Goal: Task Accomplishment & Management: Use online tool/utility

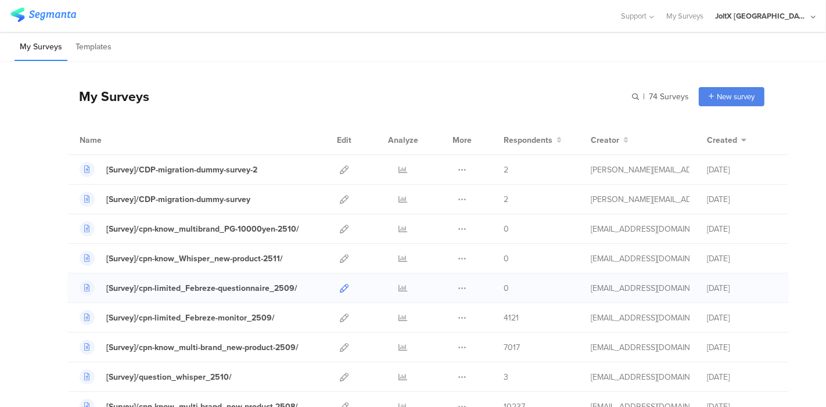
click at [340, 288] on icon at bounding box center [344, 288] width 9 height 9
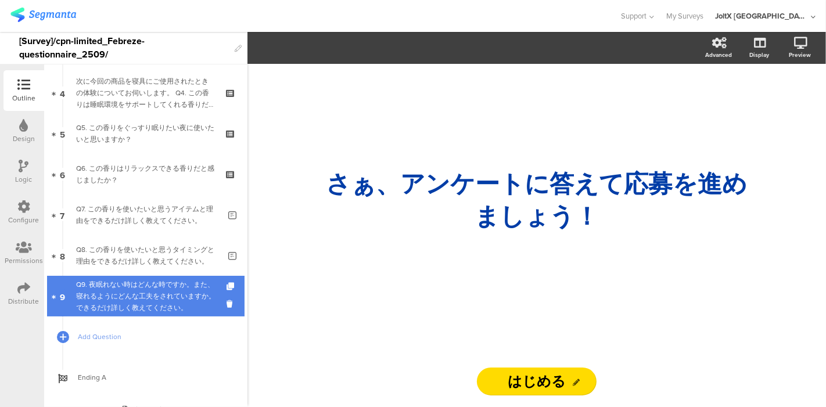
scroll to position [177, 0]
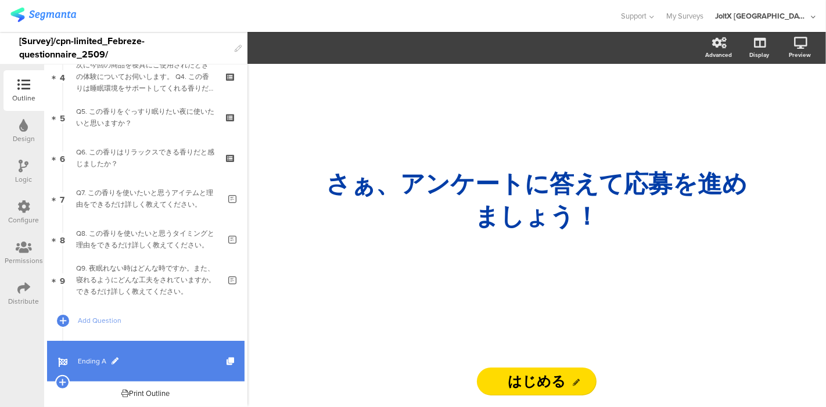
click at [93, 357] on span "Ending A" at bounding box center [152, 362] width 149 height 12
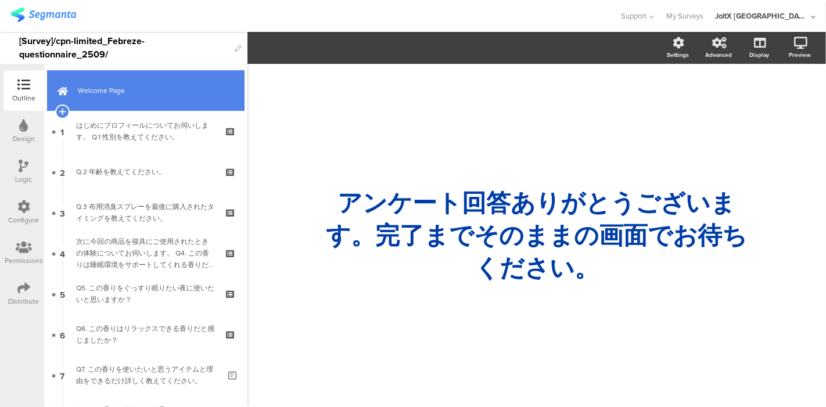
click at [109, 92] on span "Welcome Page" at bounding box center [152, 91] width 149 height 12
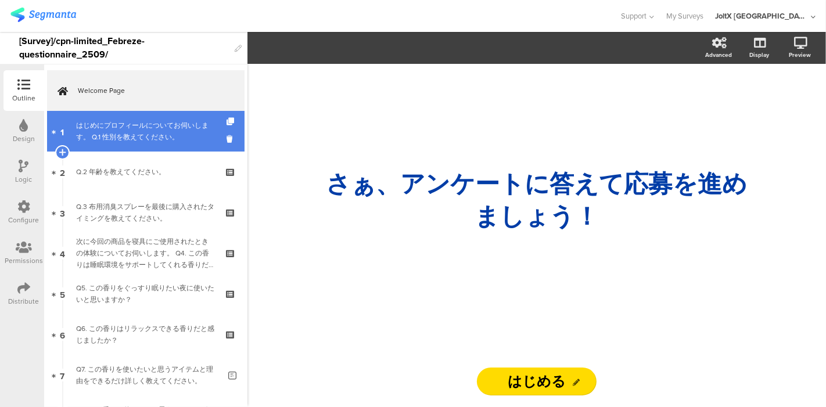
click at [108, 135] on div "はじめにプロフィールについてお伺いします。 Q.1 性別を教えてください。" at bounding box center [145, 131] width 139 height 23
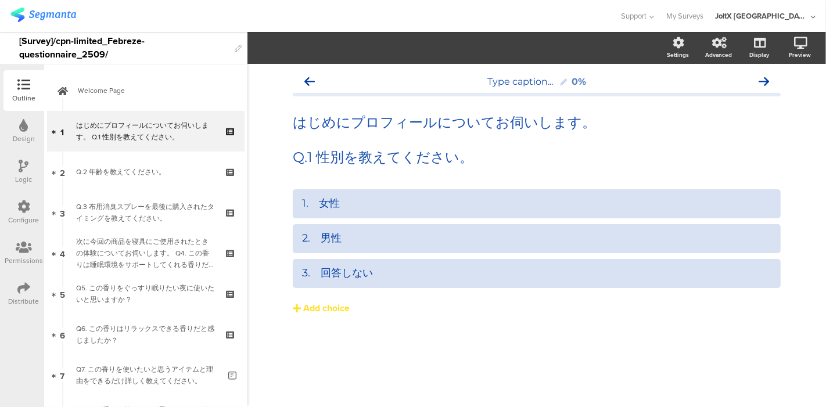
click at [382, 328] on div "1.　女性 2.　男性 3.　回答しない Add choice" at bounding box center [537, 276] width 488 height 174
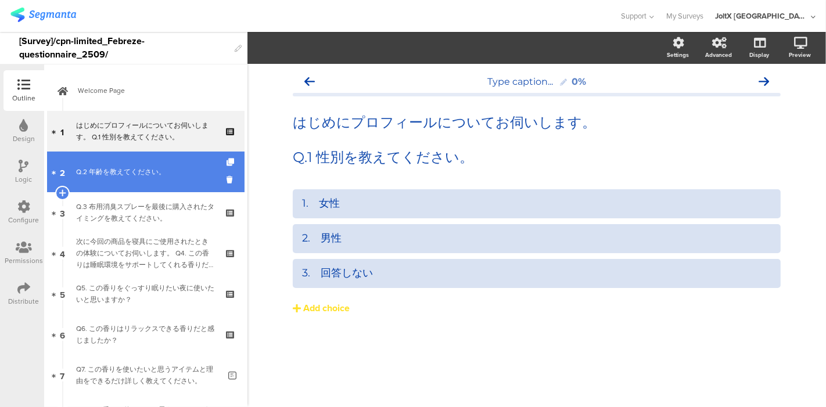
click at [93, 153] on link "2 Q.2 年齢を教えてください。" at bounding box center [146, 172] width 198 height 41
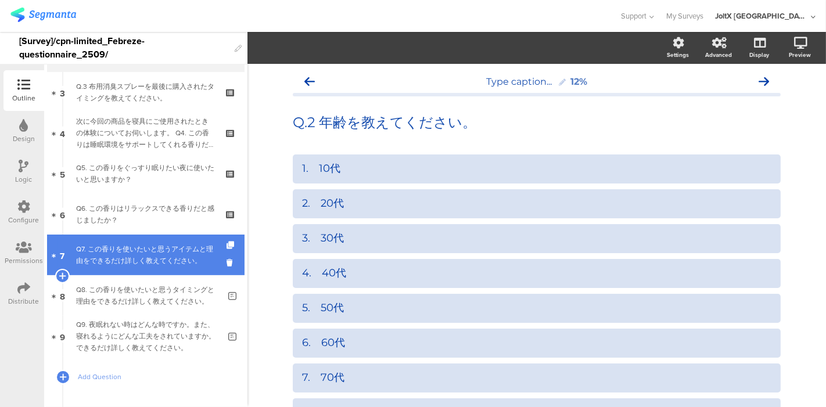
scroll to position [177, 0]
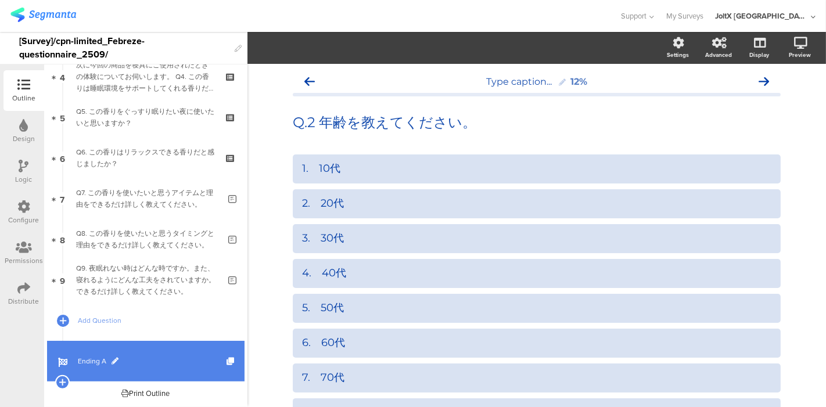
click at [90, 361] on span "Ending A" at bounding box center [152, 362] width 149 height 12
